Goal: Task Accomplishment & Management: Manage account settings

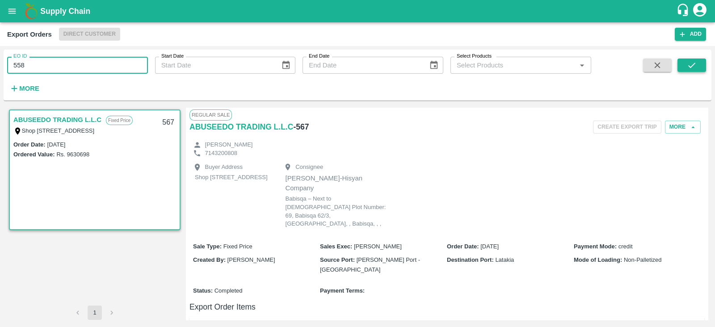
type input "558"
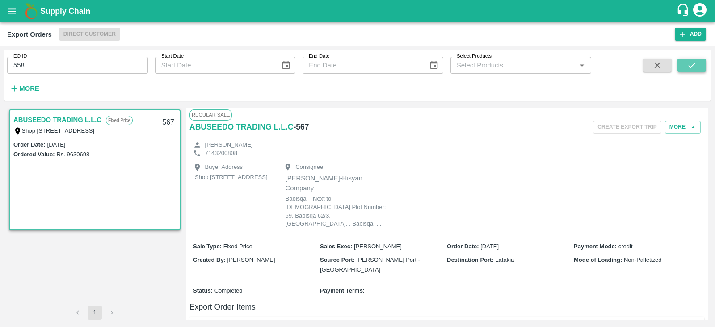
click at [680, 59] on button "submit" at bounding box center [692, 65] width 29 height 13
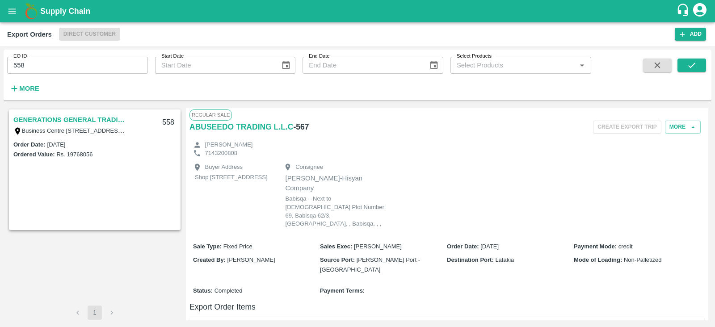
click at [68, 117] on link "GENERATIONS GENERAL TRADING LLC" at bounding box center [69, 120] width 112 height 12
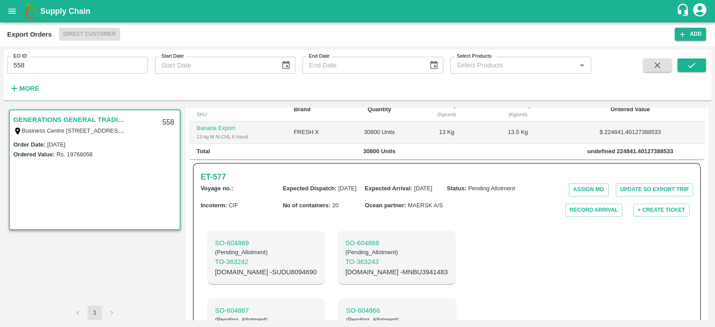
scroll to position [192, 0]
click at [252, 274] on p "[DOMAIN_NAME] - SUDU8094690" at bounding box center [266, 273] width 102 height 10
copy p "SUDU8094690"
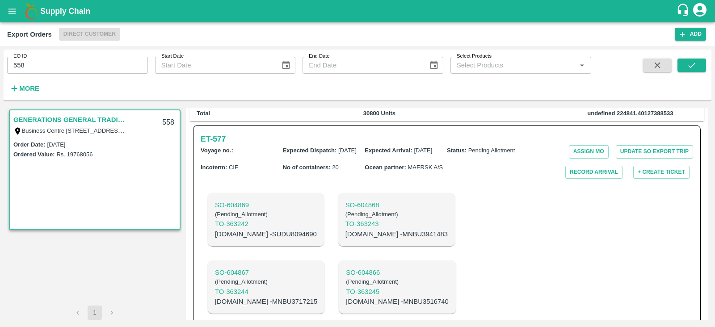
scroll to position [451, 0]
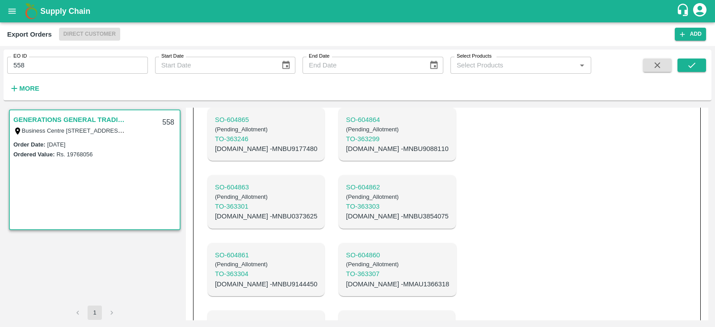
copy p "MNBU0492347"
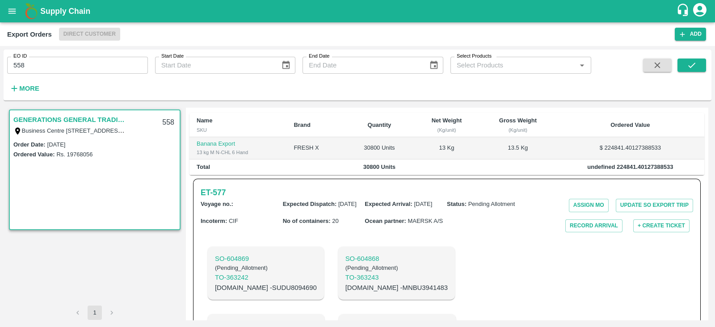
scroll to position [172, 0]
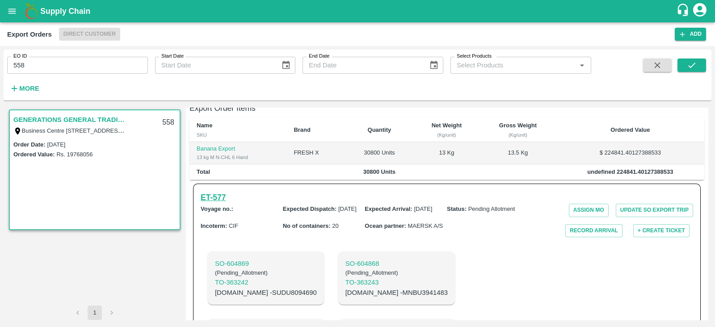
click at [226, 203] on h6 "ET- 577" at bounding box center [213, 197] width 25 height 13
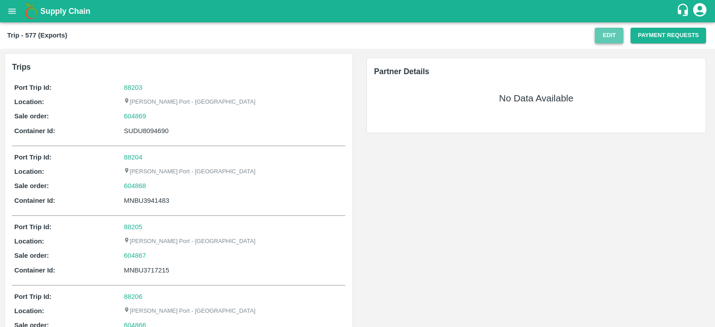
click at [608, 35] on button "Edit" at bounding box center [609, 36] width 29 height 16
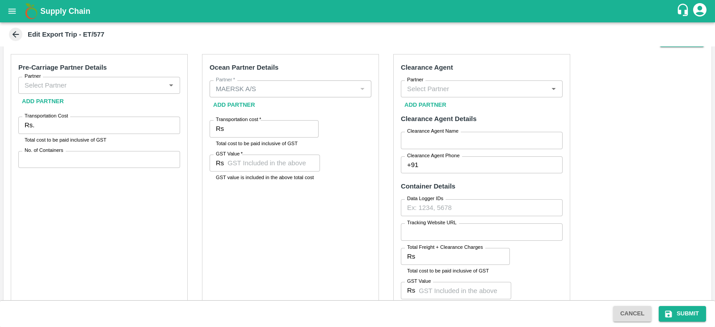
scroll to position [291, 0]
click at [134, 88] on input "Partner" at bounding box center [92, 85] width 142 height 12
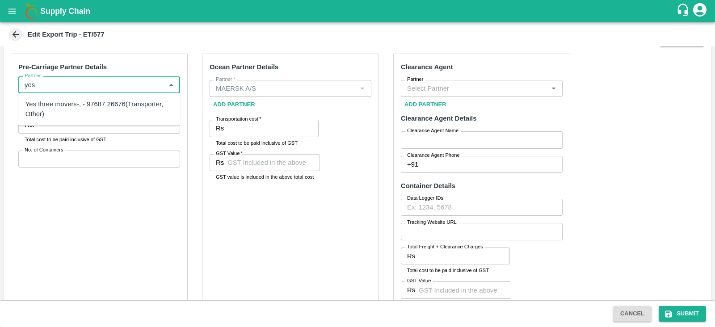
click at [105, 98] on div "Yes three movers-, - 97687 26676(Transporter, Other)" at bounding box center [99, 109] width 162 height 25
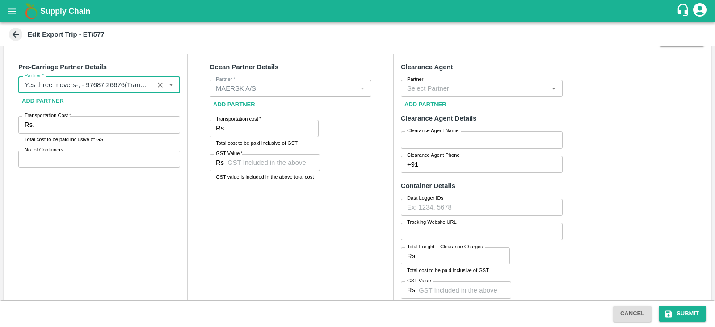
type input "Yes three movers-, - 97687 26676(Transporter, Other)"
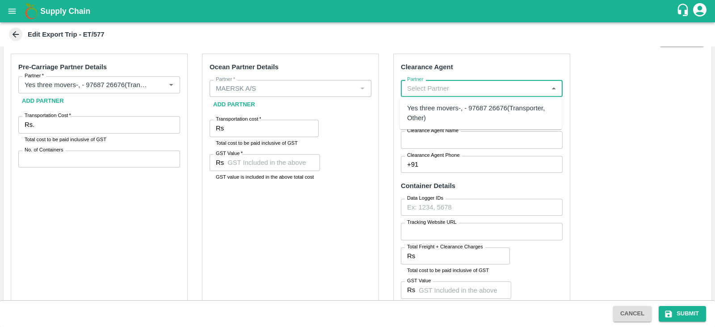
click at [443, 85] on input "Partner" at bounding box center [475, 89] width 142 height 12
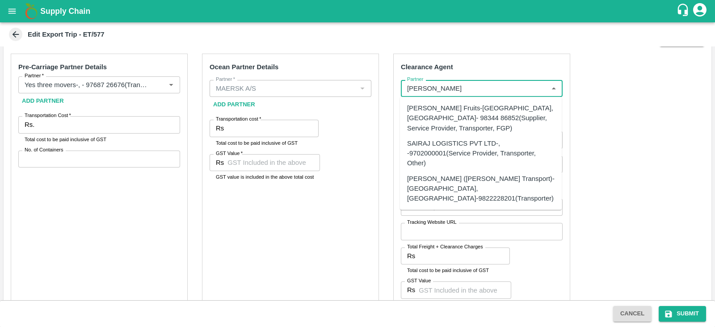
click at [464, 104] on div "Sairaj Fruits-Kandar, Solapur- 98344 86852(Supplier, Service Provider, Transpor…" at bounding box center [481, 118] width 148 height 30
type input "Sairaj Fruits-Kandar, Solapur- 98344 86852(Supplier, Service Provider, Transpor…"
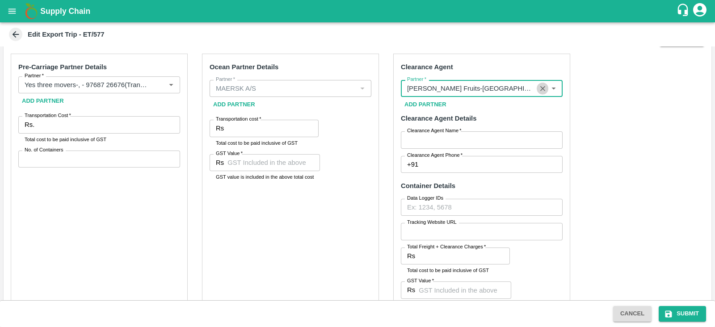
click at [544, 88] on icon "Clear" at bounding box center [543, 88] width 8 height 8
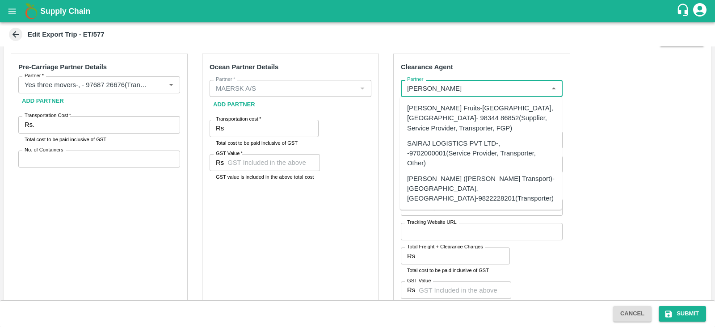
click at [494, 144] on div "SAIRAJ LOGISTICS PVT LTD-, -9702000001(Service Provider, Transporter, Other)" at bounding box center [481, 154] width 148 height 30
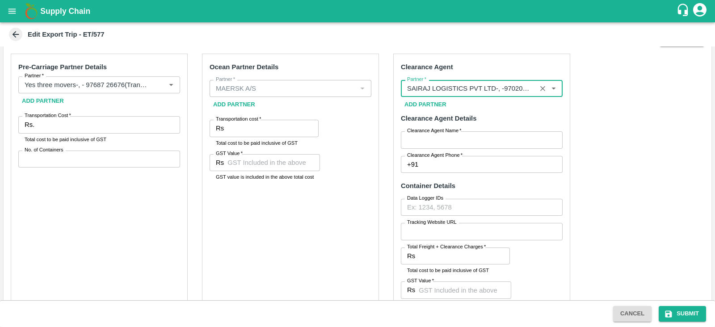
type input "SAIRAJ LOGISTICS PVT LTD-, -9702000001(Service Provider, Transporter, Other)"
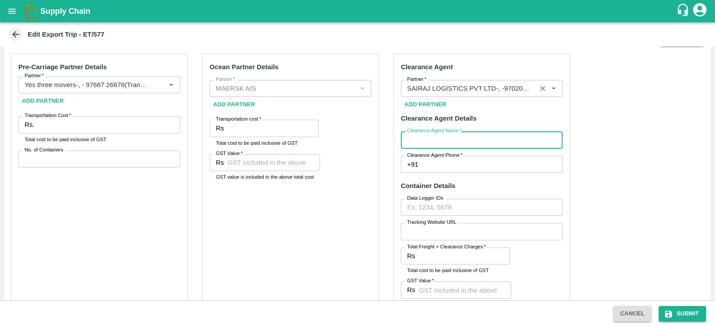
click at [412, 144] on input "Clearance Agent Name   *" at bounding box center [482, 139] width 162 height 17
type input "Sairaj"
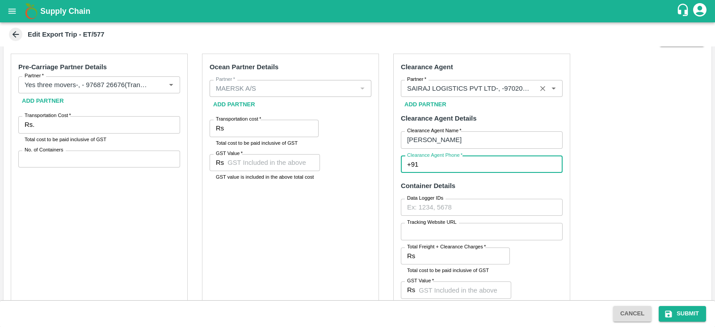
click at [450, 164] on input "Clearance Agent Phone   *" at bounding box center [492, 164] width 141 height 17
type input "9702000001"
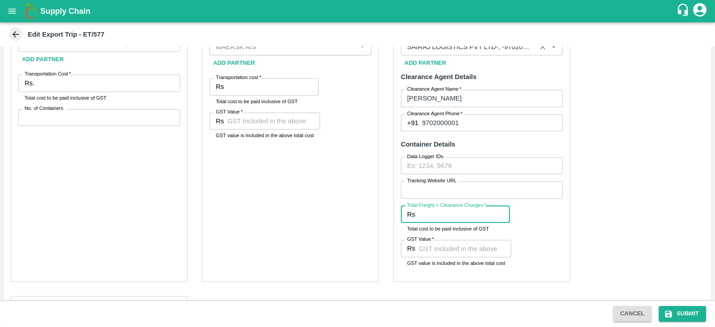
click at [448, 209] on input "Total Freight + Clearance Charges   *" at bounding box center [464, 214] width 91 height 17
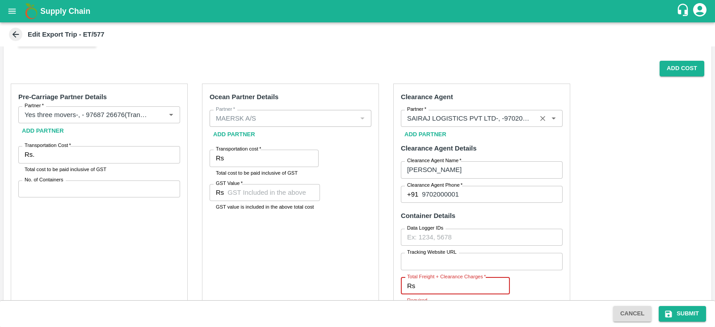
scroll to position [260, 0]
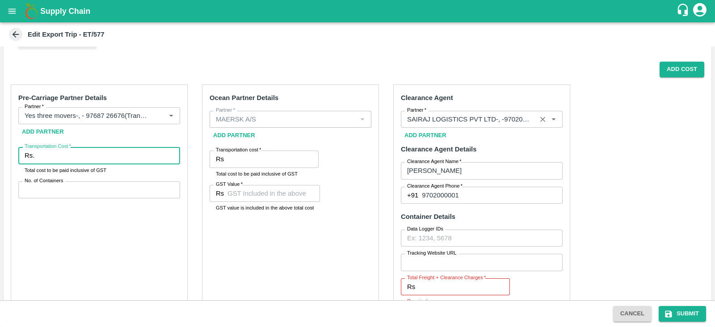
click at [131, 158] on input "Transportation Cost   *" at bounding box center [109, 155] width 142 height 17
paste input "547670.00"
type input "547670.00"
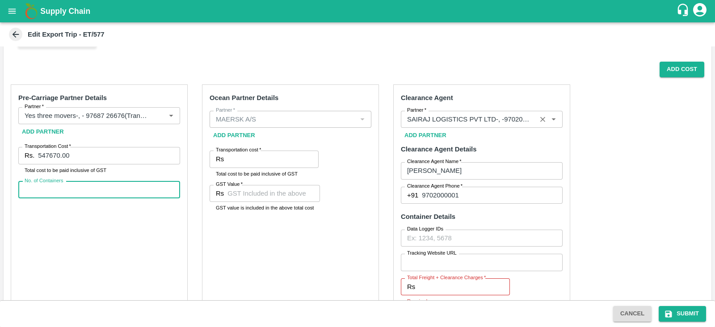
click at [107, 189] on input "No. of Containers" at bounding box center [99, 190] width 162 height 17
type input "13"
click at [279, 159] on input "Transportation cost   *" at bounding box center [273, 159] width 91 height 17
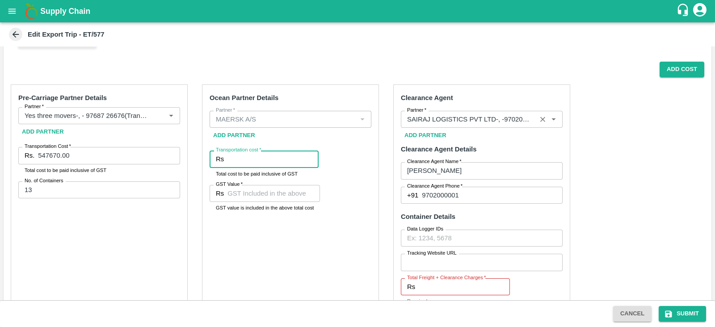
paste input "523098.72"
type input "523098.72"
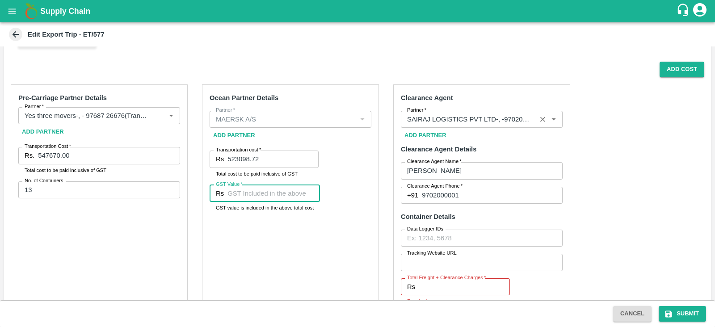
click at [292, 196] on input "GST Value   *" at bounding box center [274, 193] width 93 height 17
paste input "79794.72"
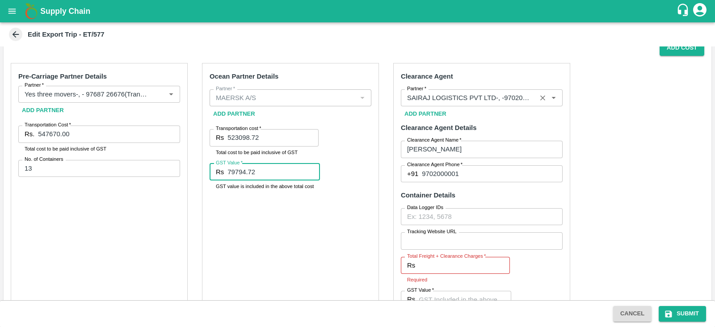
scroll to position [262, 0]
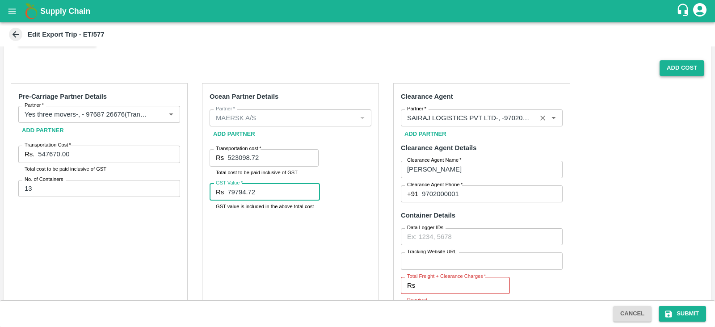
type input "79794.72"
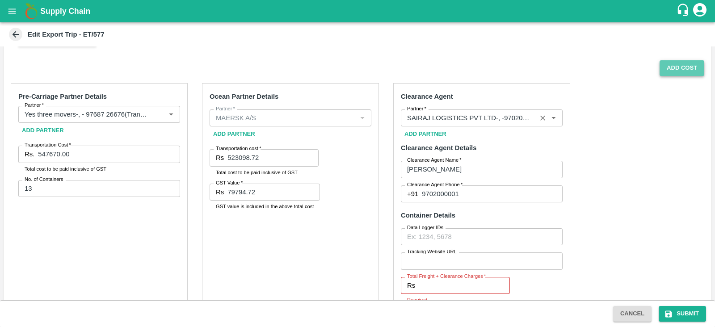
click at [676, 72] on button "Add Cost" at bounding box center [682, 68] width 45 height 16
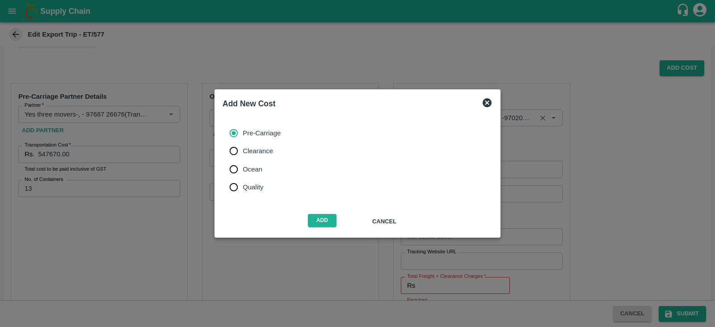
click at [252, 169] on span "Ocean" at bounding box center [253, 170] width 20 height 10
click at [243, 169] on input "Ocean" at bounding box center [234, 169] width 18 height 18
radio input "true"
click at [325, 224] on button "Add" at bounding box center [322, 220] width 29 height 13
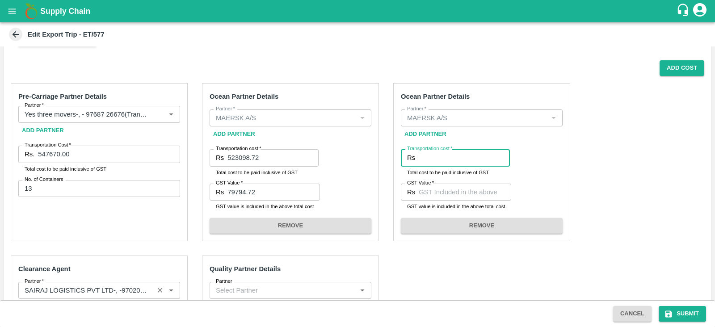
click at [439, 158] on input "Transportation cost   *" at bounding box center [464, 157] width 91 height 17
paste input "1699629.72"
type input "1699629.72"
click at [434, 193] on input "GST Value   *" at bounding box center [465, 192] width 93 height 17
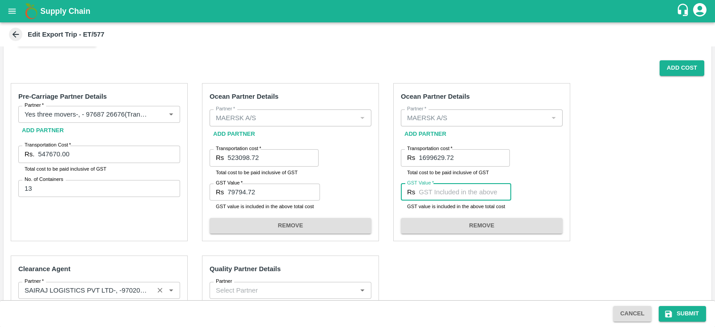
paste input "86838.99"
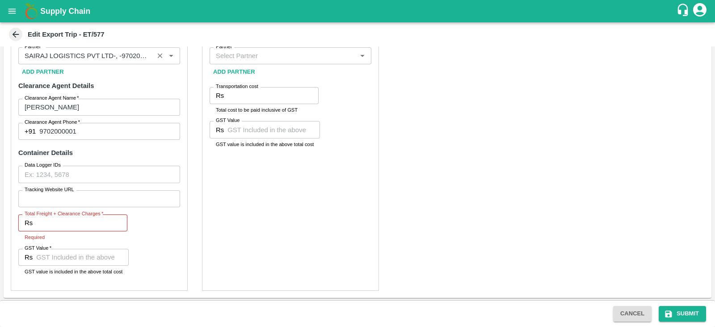
scroll to position [495, 0]
type input "86838.99"
click at [92, 197] on input "Tracking Website URL" at bounding box center [99, 199] width 162 height 17
click at [73, 222] on input "Total Freight + Clearance Charges   *" at bounding box center [81, 223] width 91 height 17
paste input "65195.00"
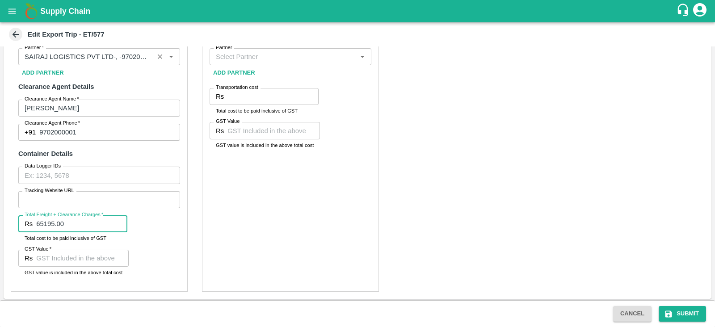
type input "65195.00"
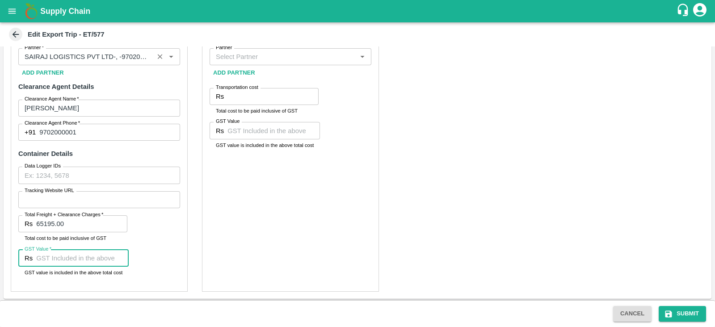
click at [68, 258] on input "GST Value   *" at bounding box center [82, 258] width 93 height 17
paste input "9945.00"
type input "9945.00"
click at [286, 209] on div "Quality Partner Details Partner Partner Add Partner Transportation cost Rs Tran…" at bounding box center [290, 157] width 177 height 270
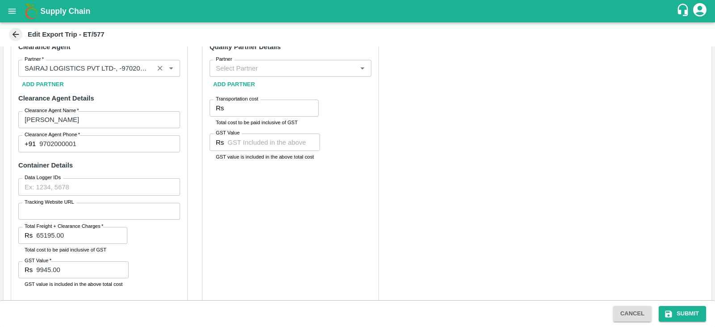
scroll to position [397, 0]
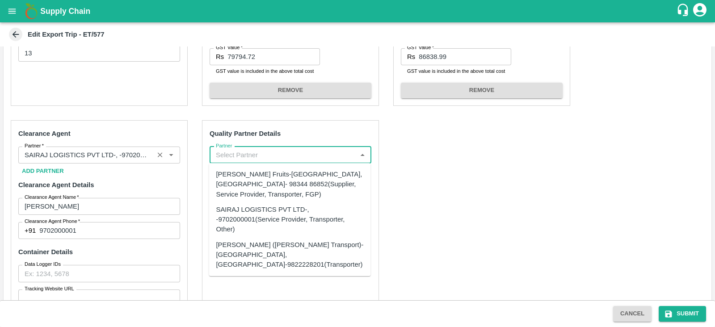
click at [288, 159] on input "Partner" at bounding box center [283, 155] width 142 height 12
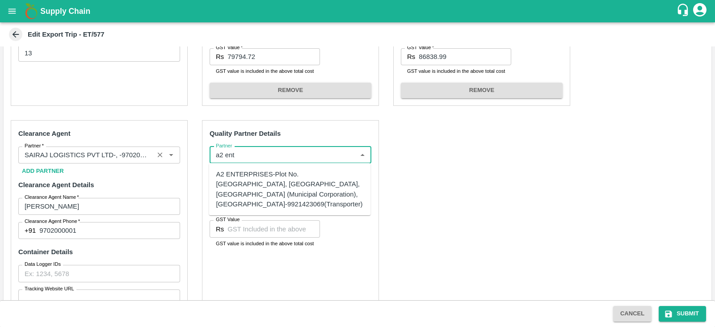
click at [255, 173] on div "A2 ENTERPRISES-Plot No.16 Devikanandan Apartment, Mahadev Bagh, Near Godavari C…" at bounding box center [290, 189] width 148 height 40
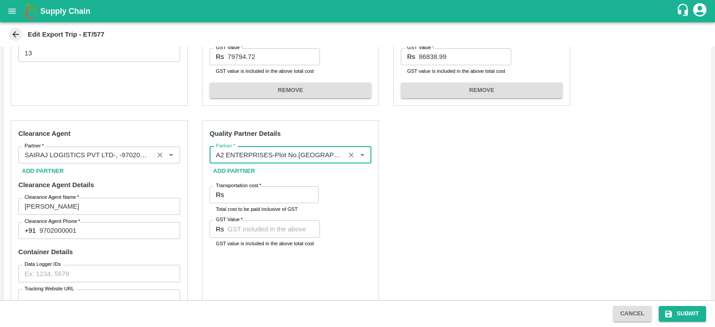
type input "A2 ENTERPRISES-Plot No.16 Devikanandan Apartment, Mahadev Bagh, Near Godavari C…"
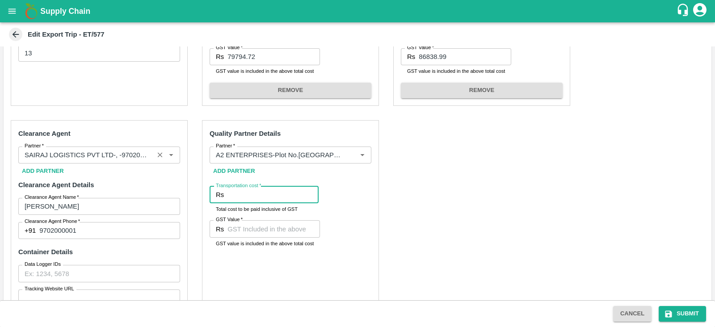
click at [257, 202] on input "Transportation cost   *" at bounding box center [273, 194] width 91 height 17
type input "6"
type input "8600"
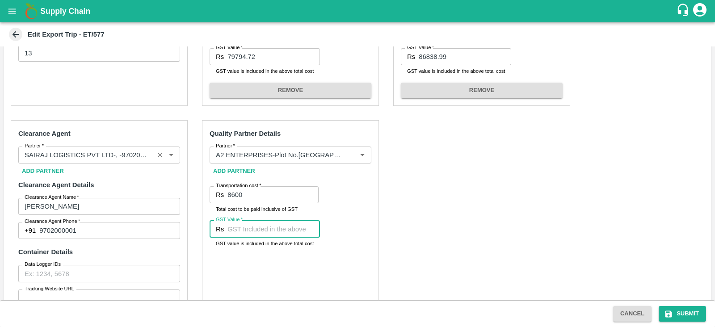
click at [246, 224] on input "GST Value   *" at bounding box center [274, 228] width 93 height 17
click at [279, 231] on input "00" at bounding box center [274, 228] width 93 height 17
type input "00"
click at [438, 216] on div "Pre-Carriage Partner Details Partner   * Partner   * Add Partner Transportation…" at bounding box center [358, 169] width 708 height 457
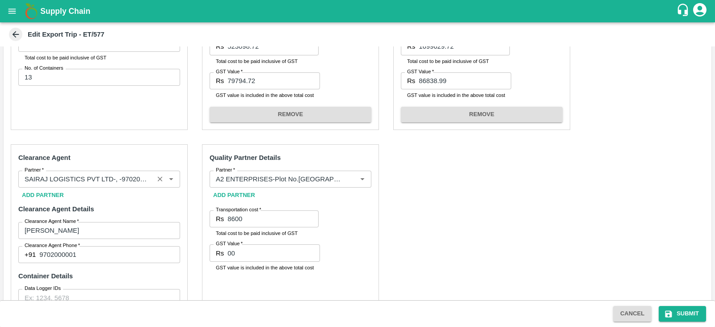
scroll to position [496, 0]
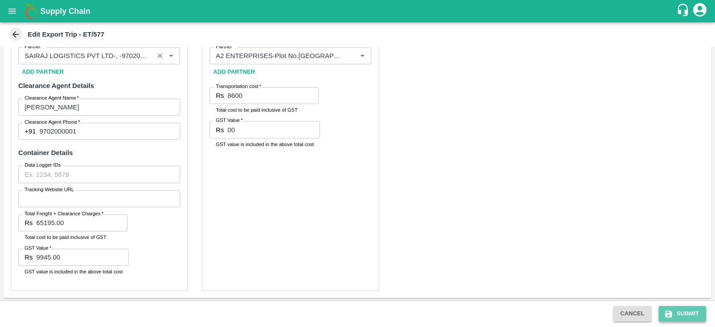
click at [685, 313] on button "Submit" at bounding box center [682, 314] width 47 height 16
